Goal: Entertainment & Leisure: Consume media (video, audio)

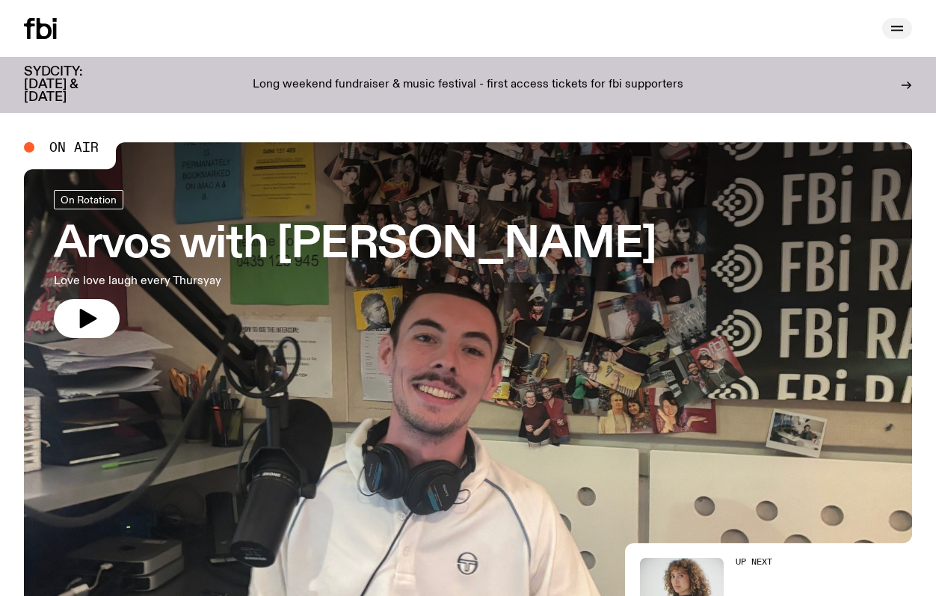
click at [895, 22] on icon "button" at bounding box center [897, 28] width 18 height 18
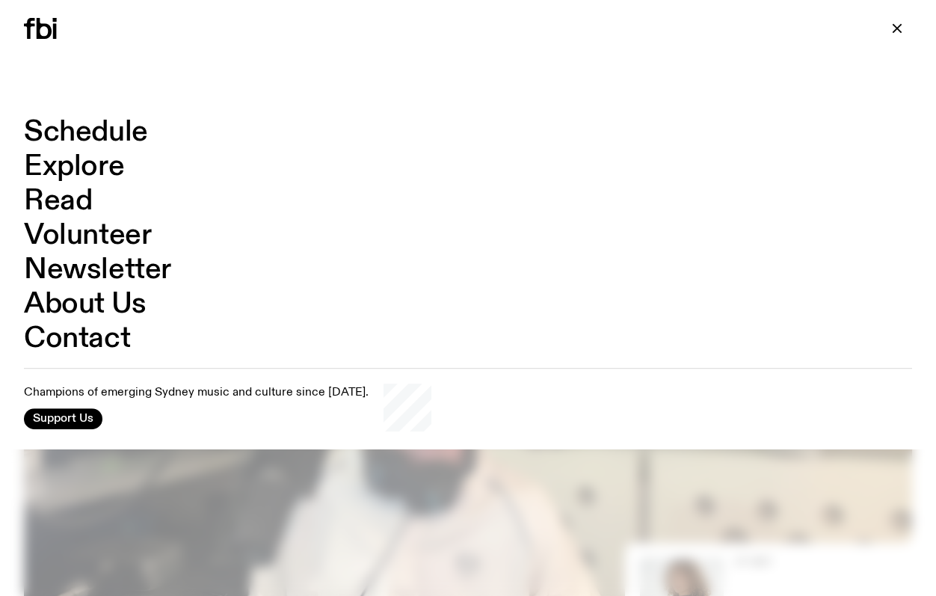
click at [96, 123] on link "Schedule" at bounding box center [86, 132] width 124 height 28
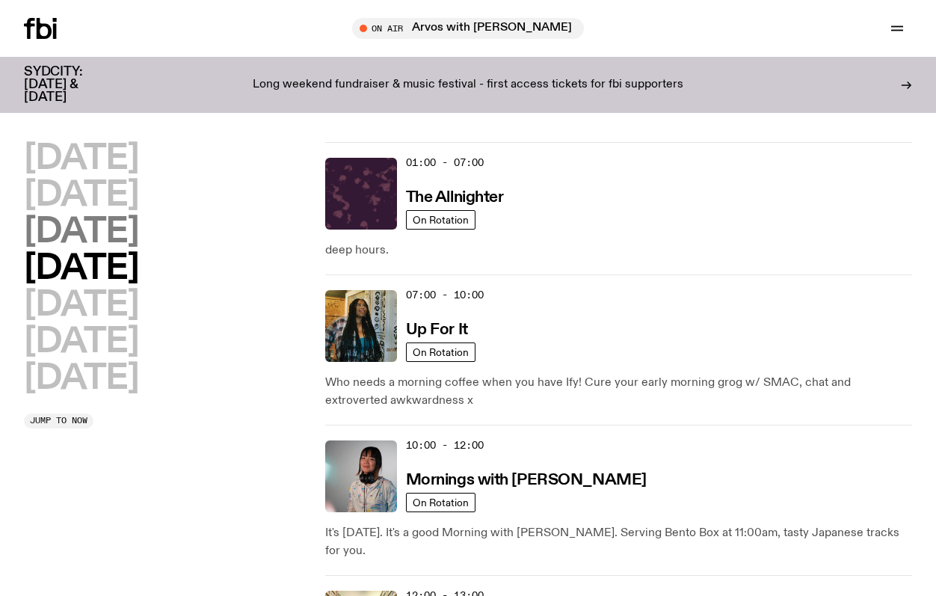
click at [138, 244] on h2 "[DATE]" at bounding box center [81, 232] width 114 height 34
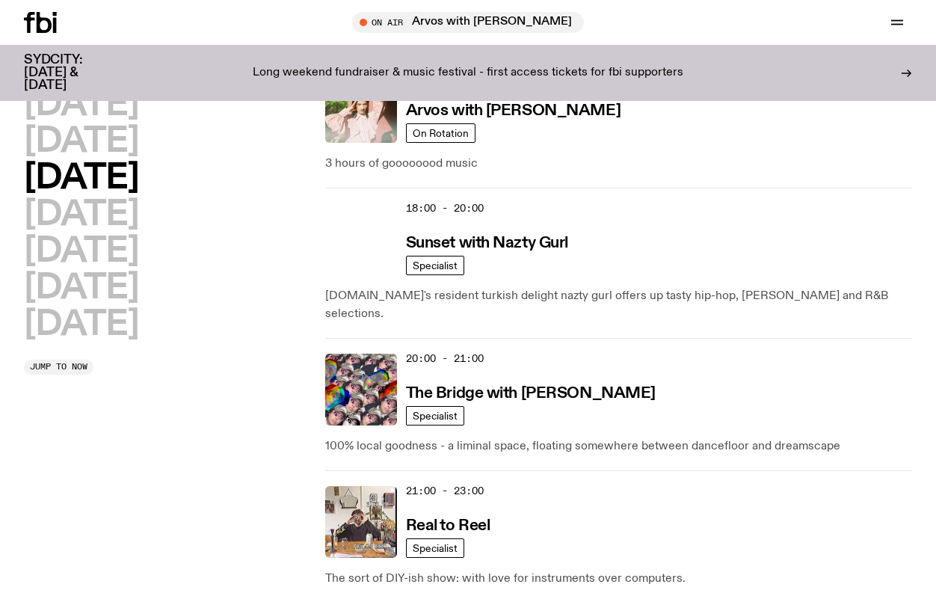
scroll to position [927, 0]
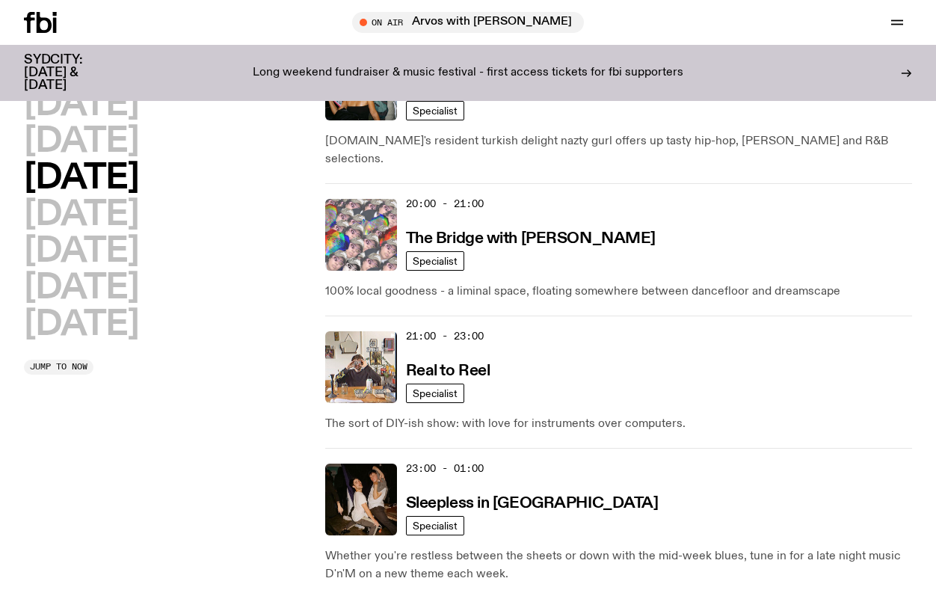
click at [365, 199] on img at bounding box center [361, 235] width 72 height 72
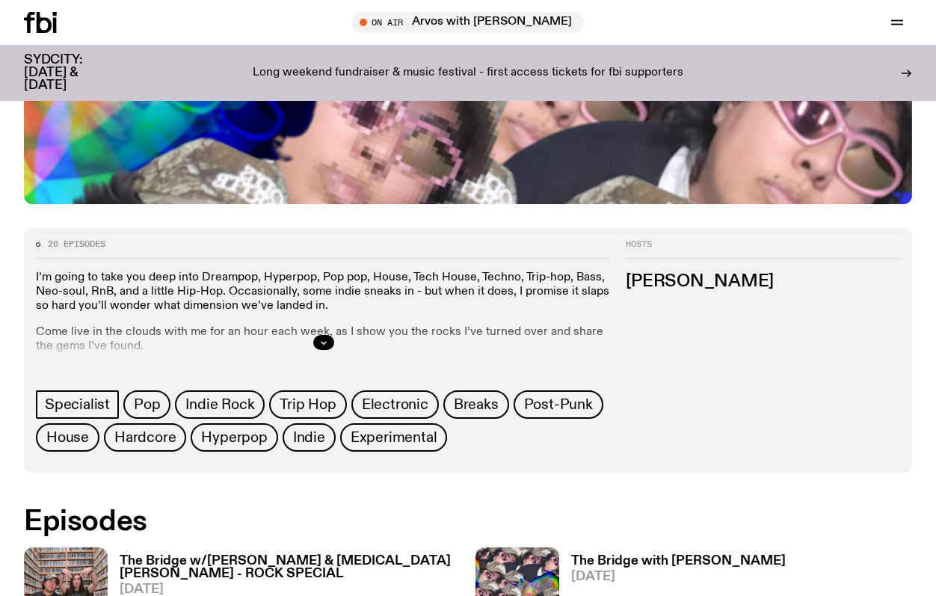
scroll to position [579, 0]
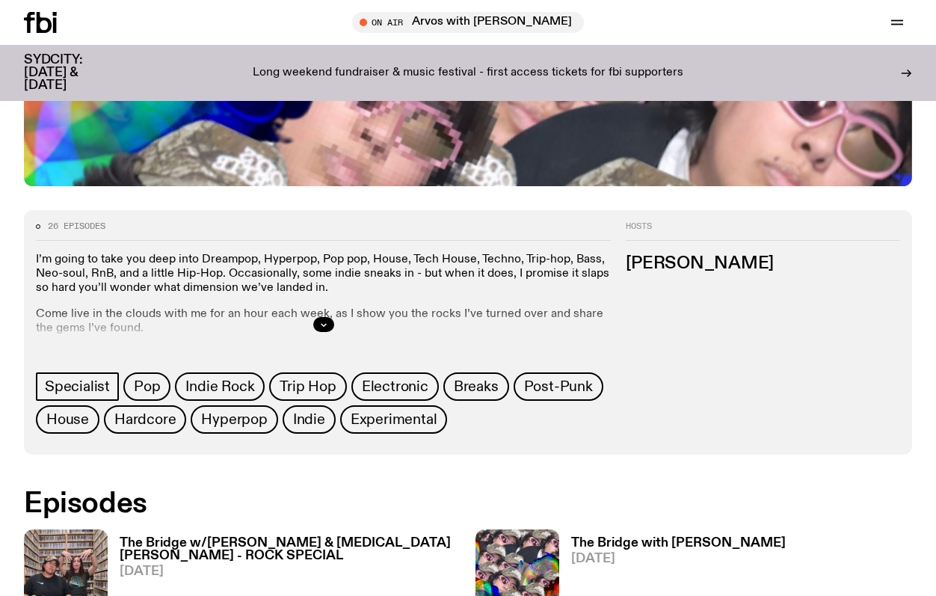
click at [97, 529] on img at bounding box center [66, 584] width 84 height 111
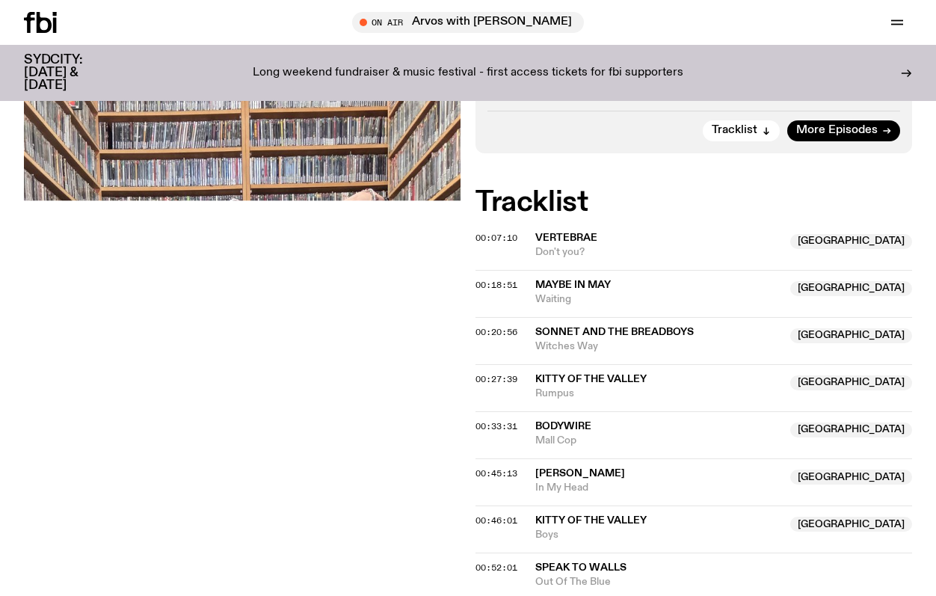
scroll to position [716, 0]
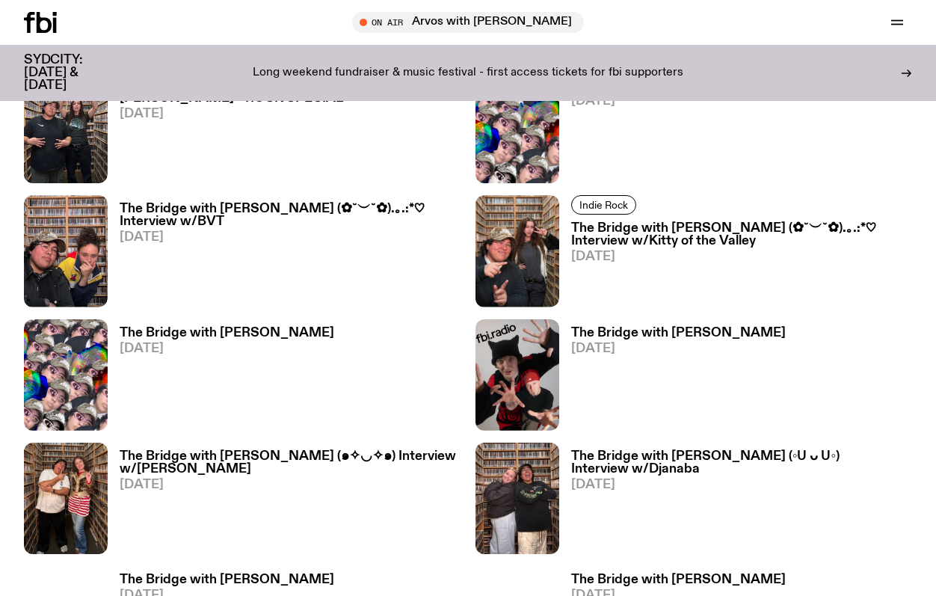
scroll to position [1038, 0]
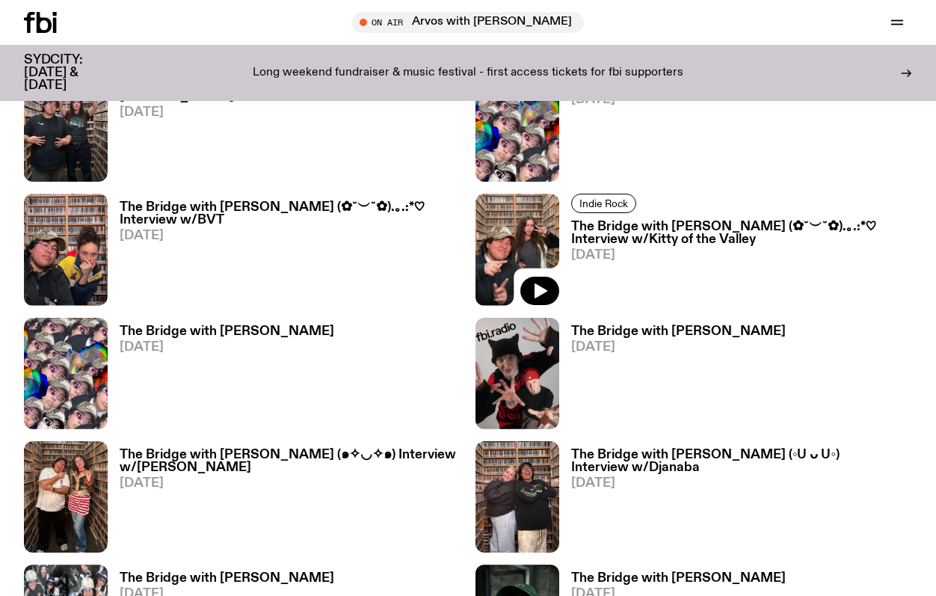
click at [519, 194] on img at bounding box center [517, 249] width 84 height 111
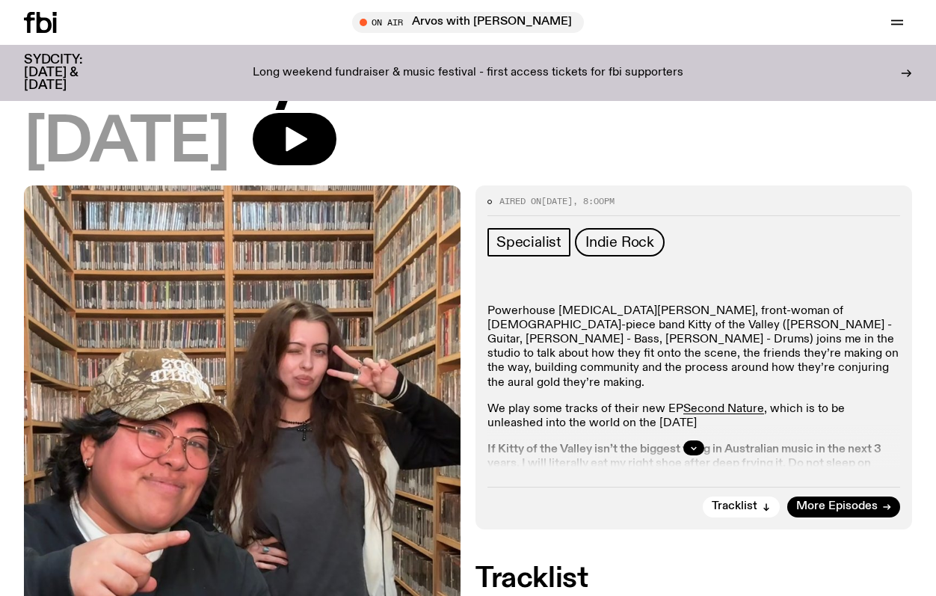
scroll to position [269, 0]
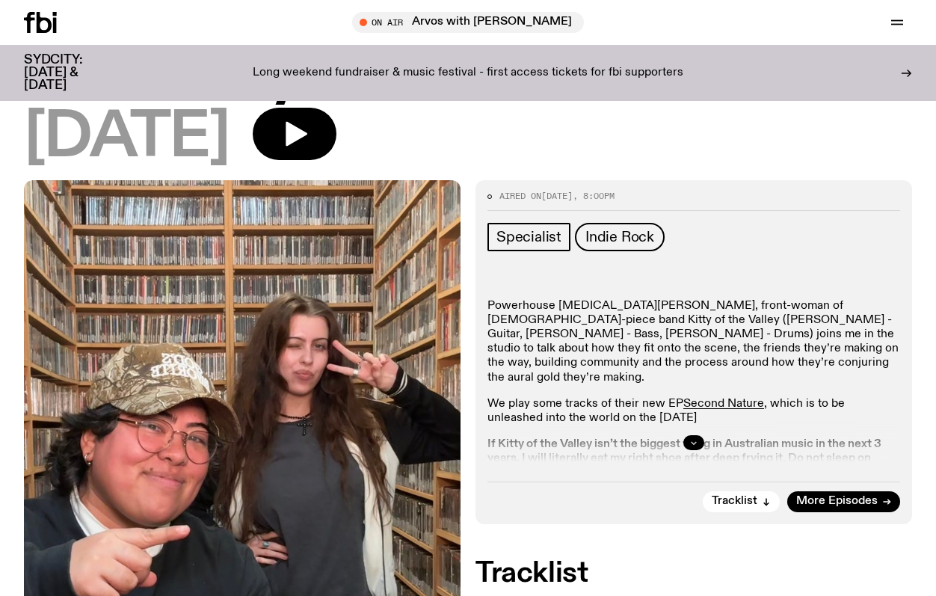
click at [691, 435] on button "button" at bounding box center [693, 442] width 21 height 15
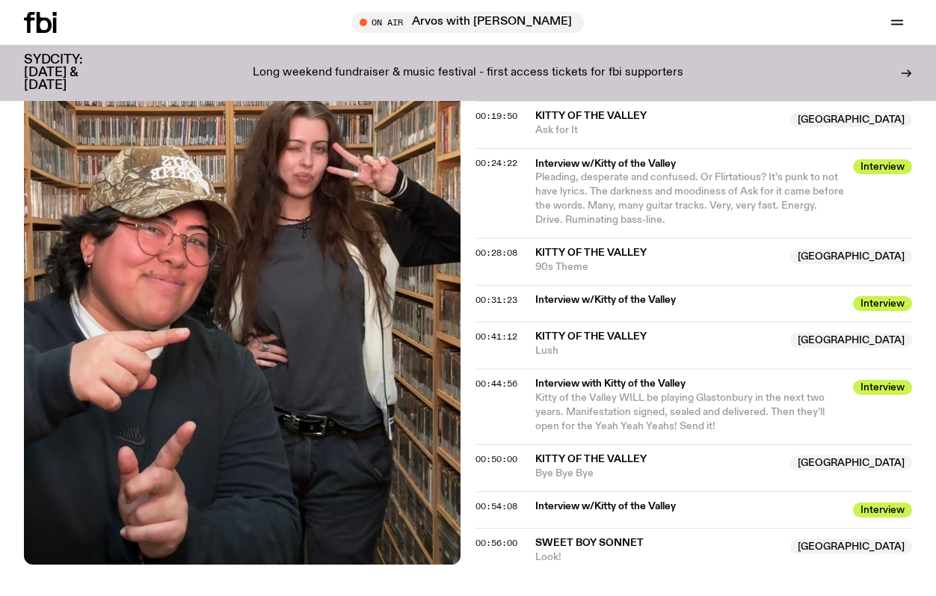
scroll to position [1756, 0]
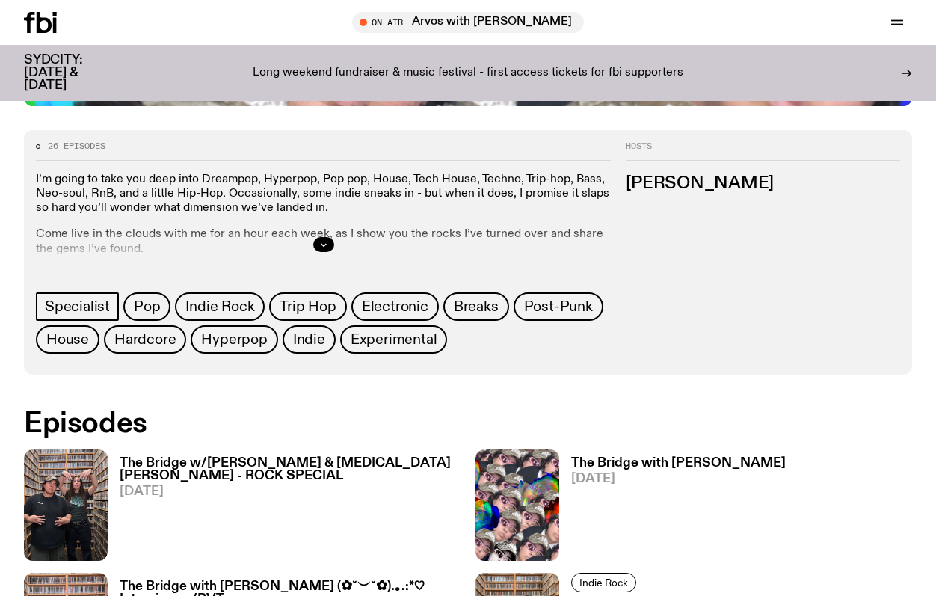
scroll to position [668, 0]
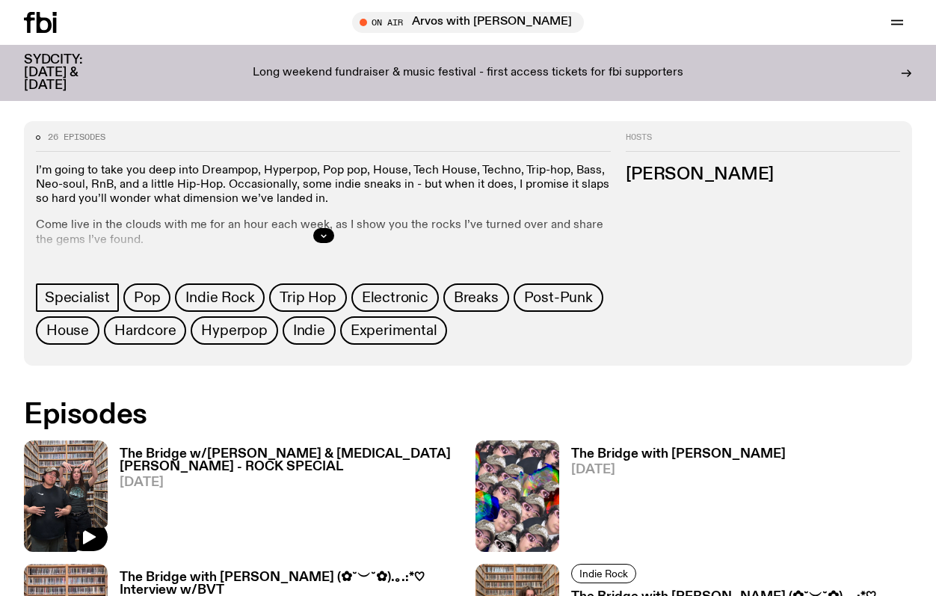
click at [52, 445] on img at bounding box center [66, 495] width 84 height 111
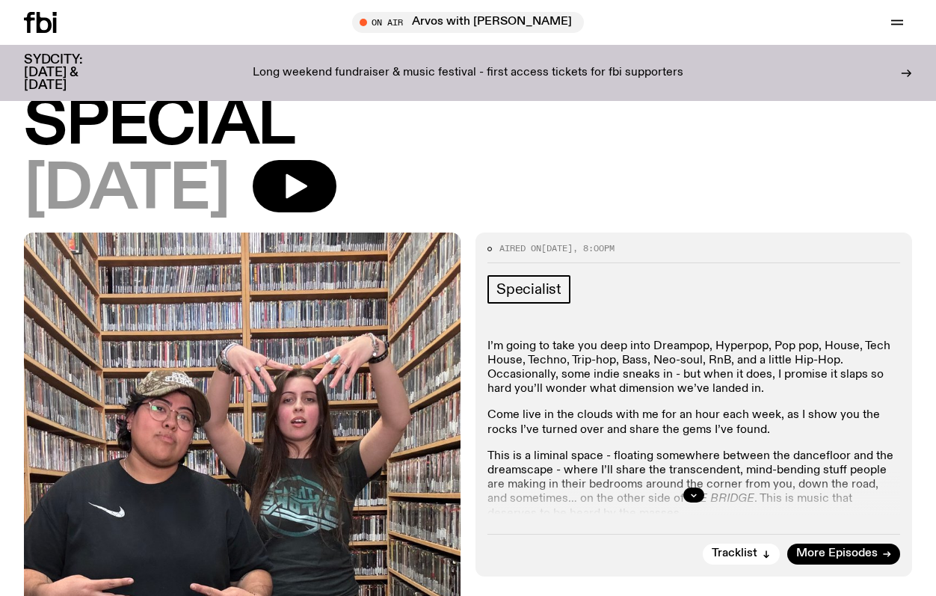
scroll to position [275, 0]
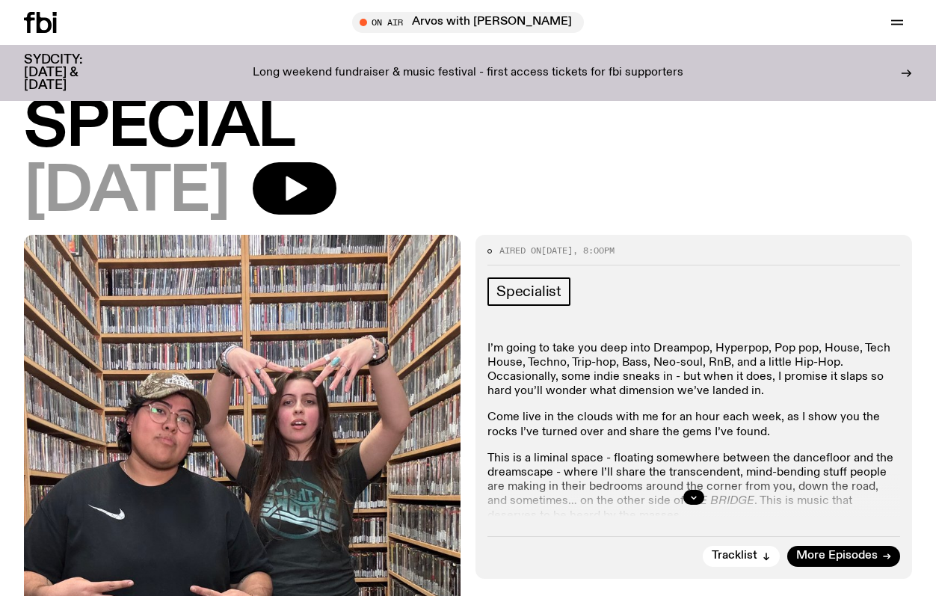
click at [674, 473] on div at bounding box center [693, 497] width 413 height 48
click at [686, 490] on button "button" at bounding box center [693, 497] width 21 height 15
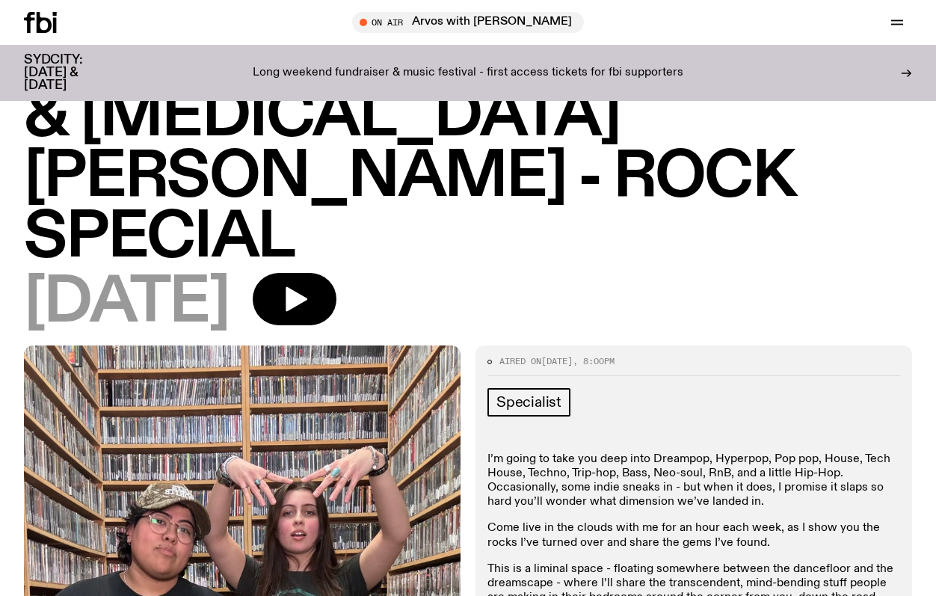
scroll to position [0, 0]
